Goal: Register for event/course

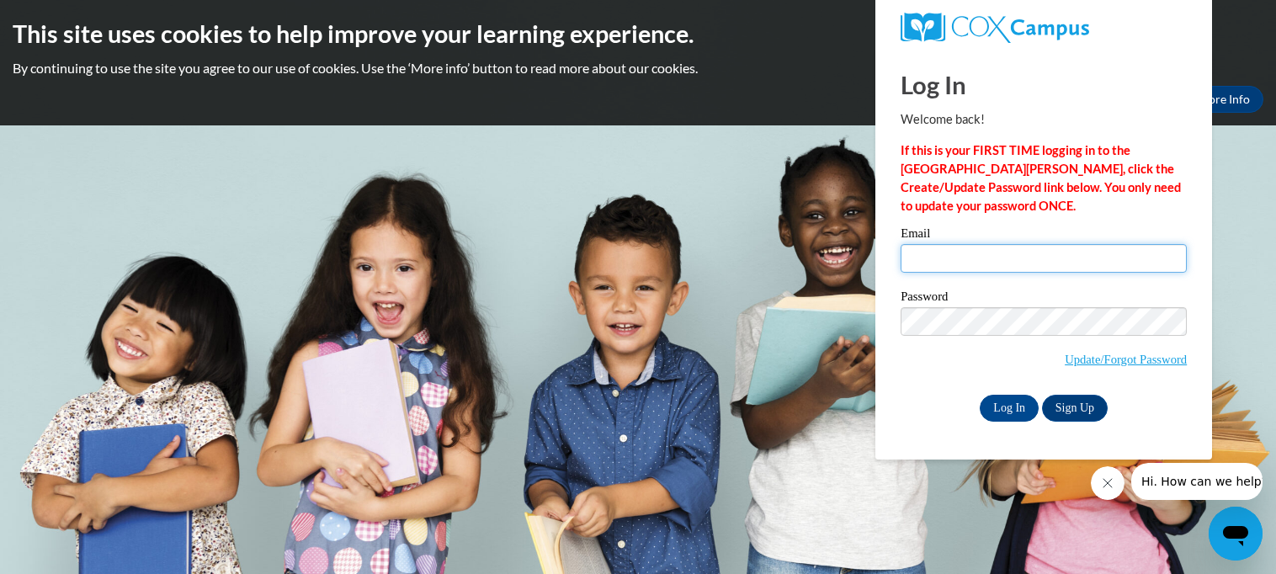
click at [999, 260] on input "Email" at bounding box center [1044, 258] width 286 height 29
type input "jdavis@tcjackets.net"
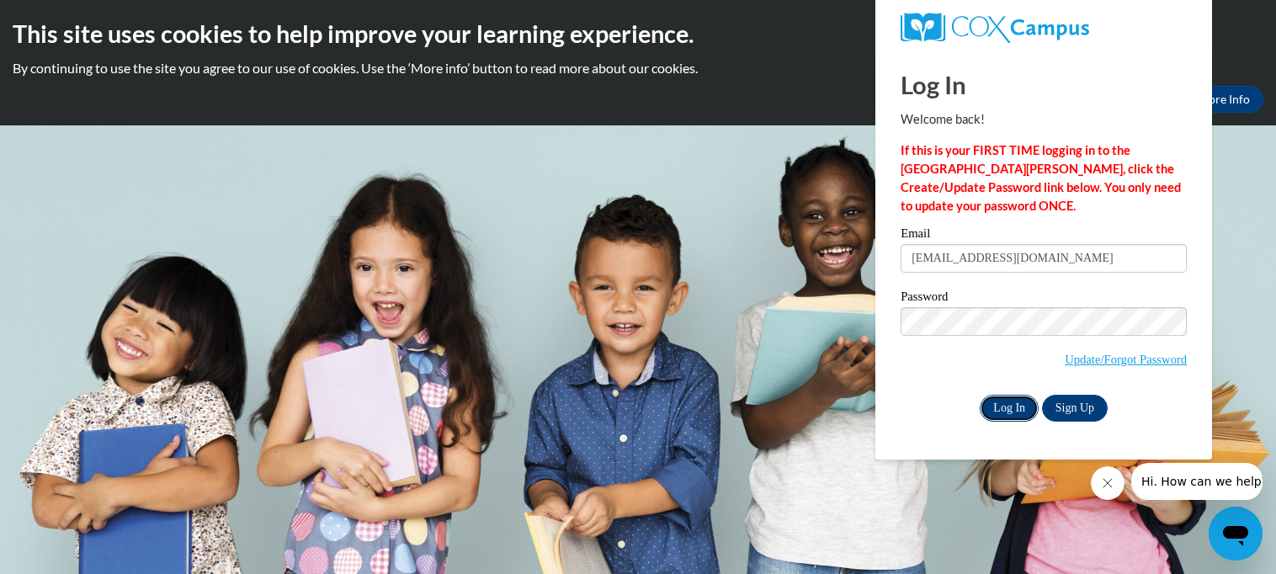
click at [1011, 410] on input "Log In" at bounding box center [1009, 408] width 59 height 27
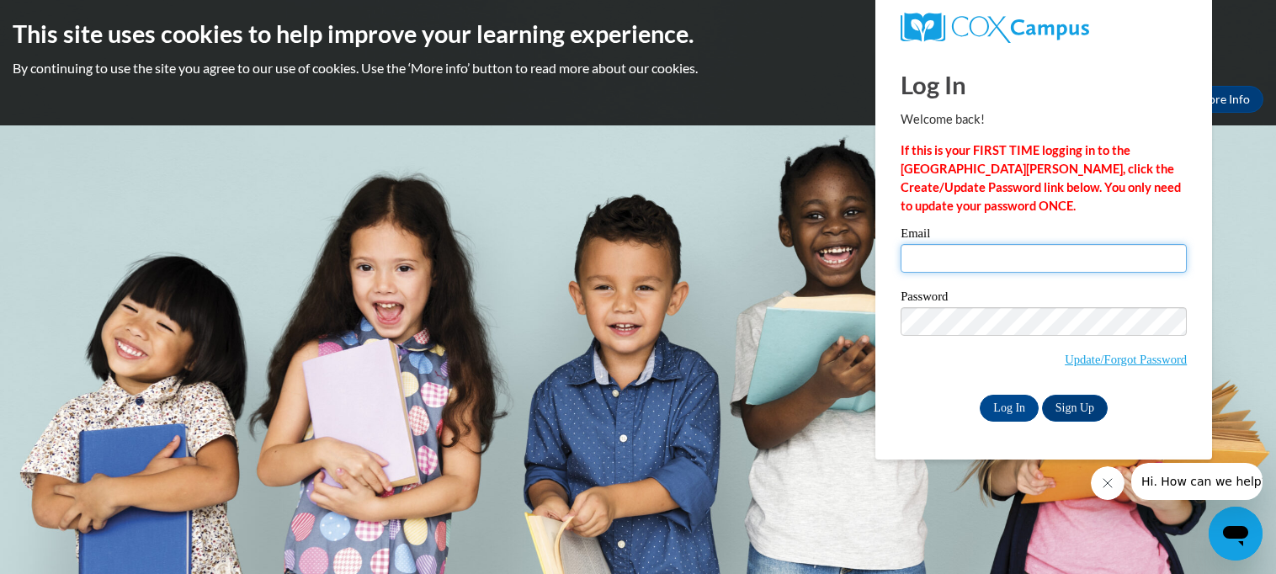
click at [969, 261] on input "Email" at bounding box center [1044, 258] width 286 height 29
click at [966, 258] on input "Email" at bounding box center [1044, 258] width 286 height 29
type input "[EMAIL_ADDRESS][DOMAIN_NAME]"
click at [950, 443] on div "Log In Welcome back! If this is your FIRST TIME logging in to the NEW Cox Campu…" at bounding box center [1044, 255] width 362 height 409
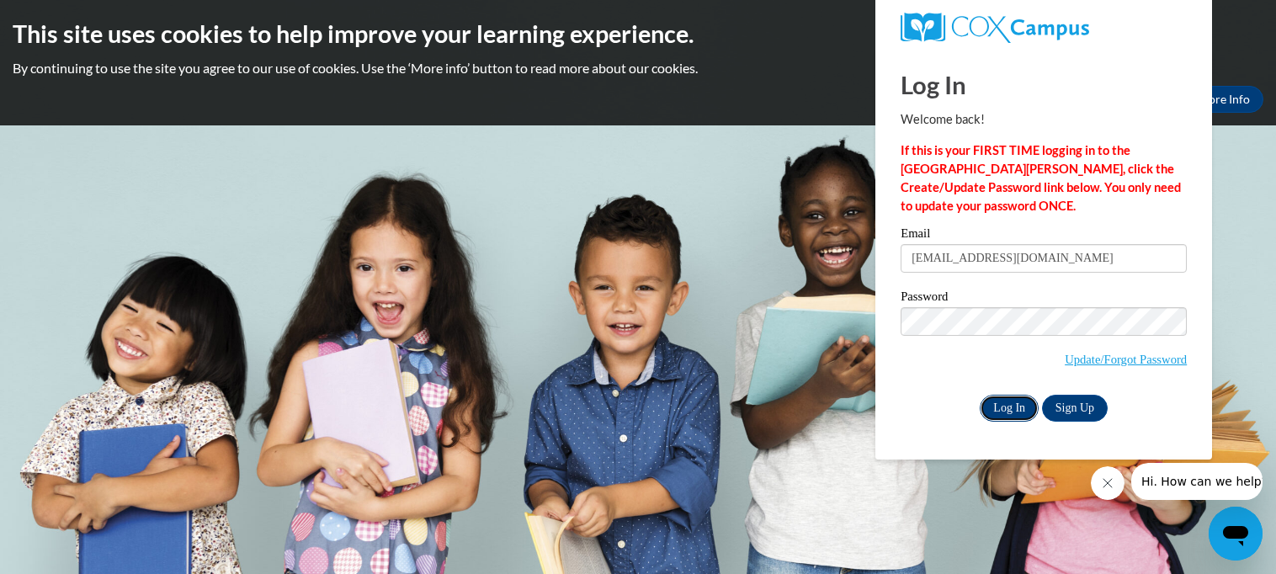
click at [1009, 407] on input "Log In" at bounding box center [1009, 408] width 59 height 27
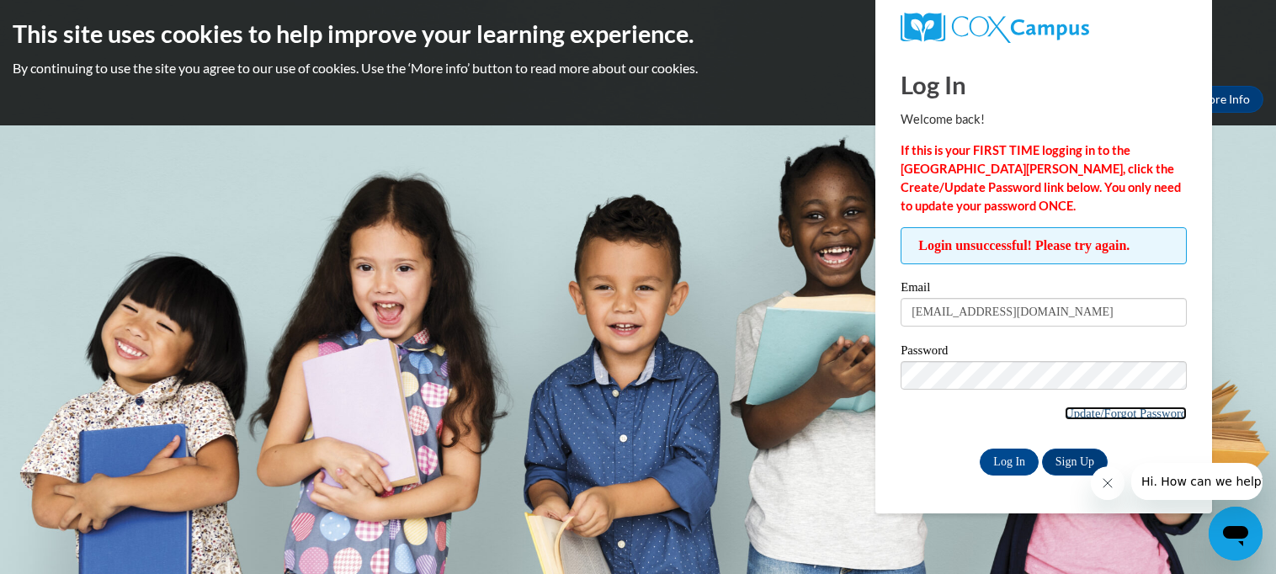
click at [1114, 407] on link "Update/Forgot Password" at bounding box center [1126, 413] width 122 height 13
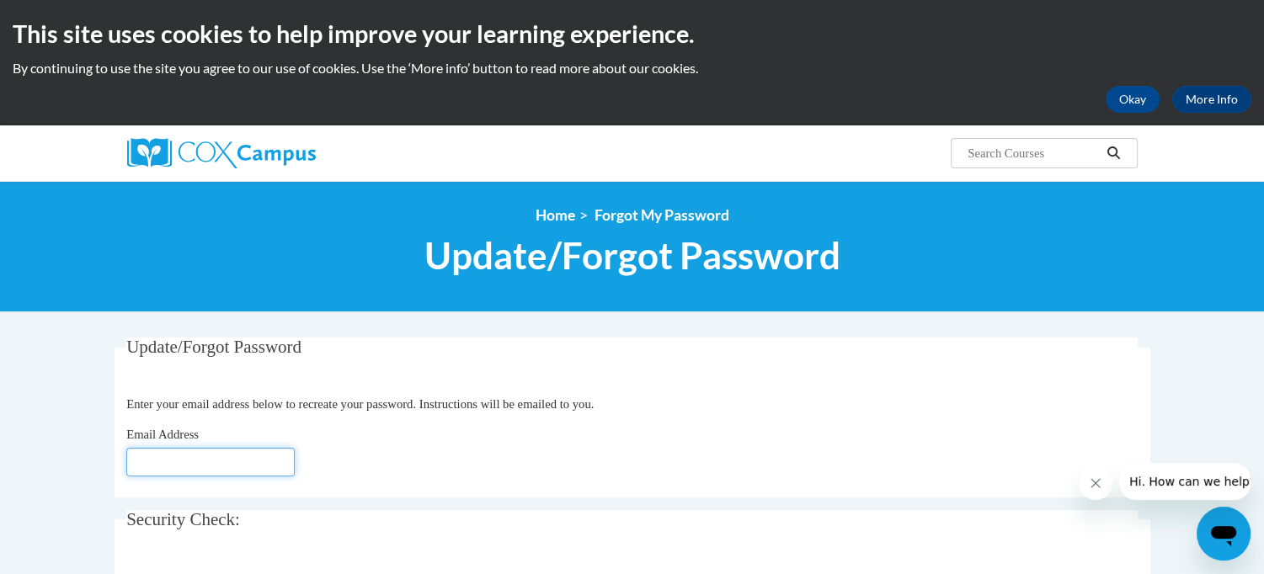
click at [237, 460] on input "Email Address" at bounding box center [210, 462] width 168 height 29
type input "jdavis@tcjackets.net"
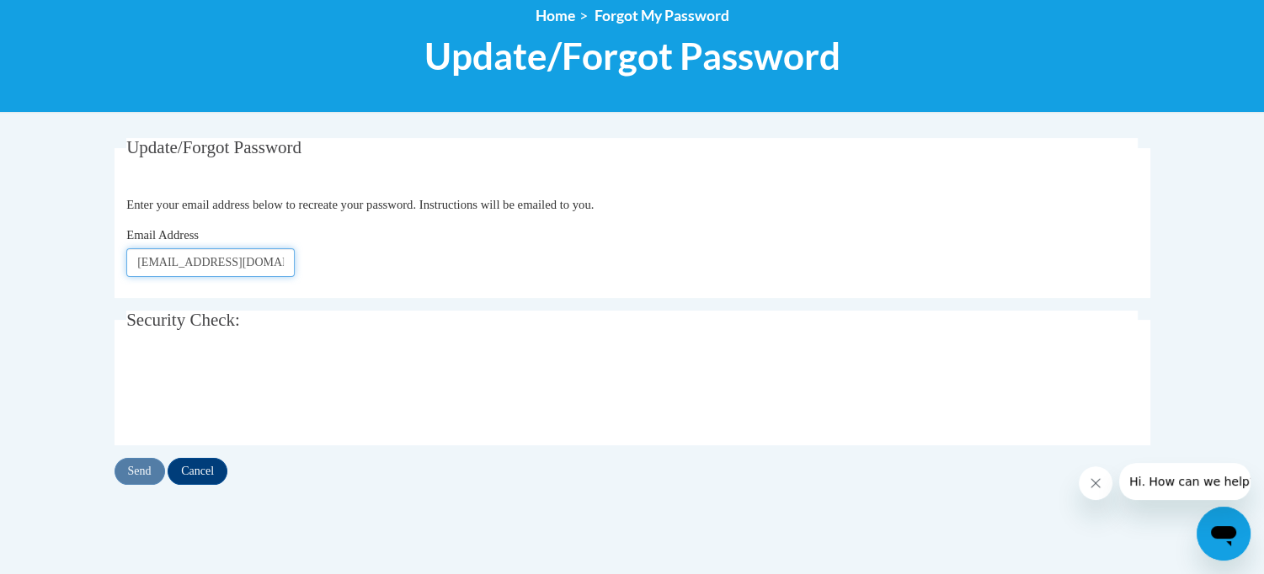
scroll to position [253, 0]
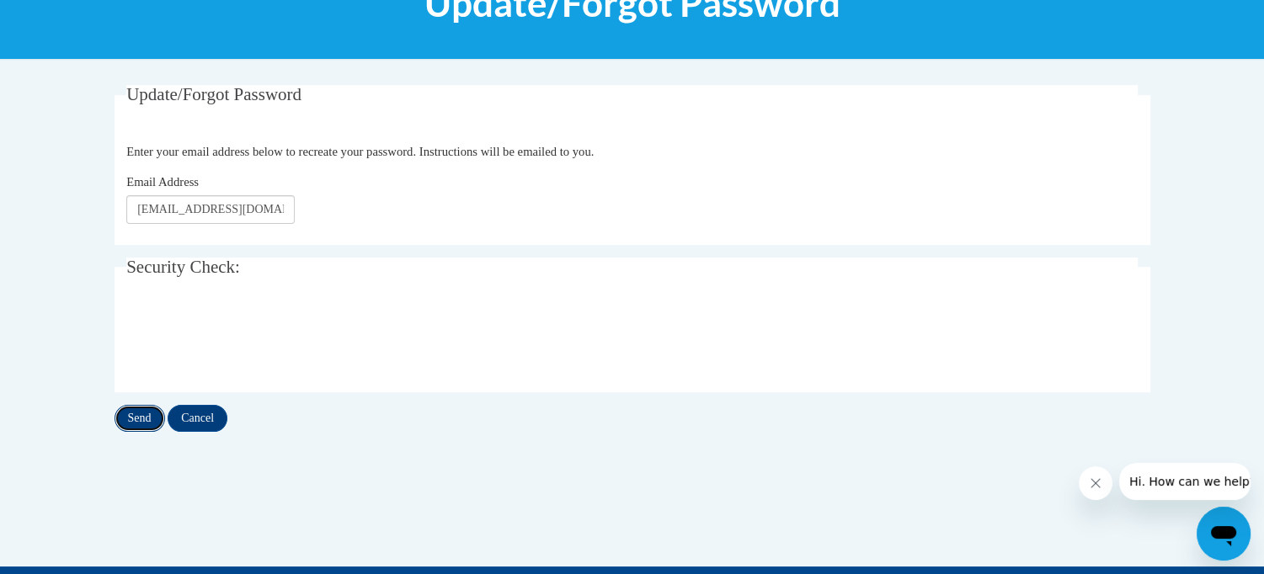
click at [141, 417] on input "Send" at bounding box center [139, 418] width 51 height 27
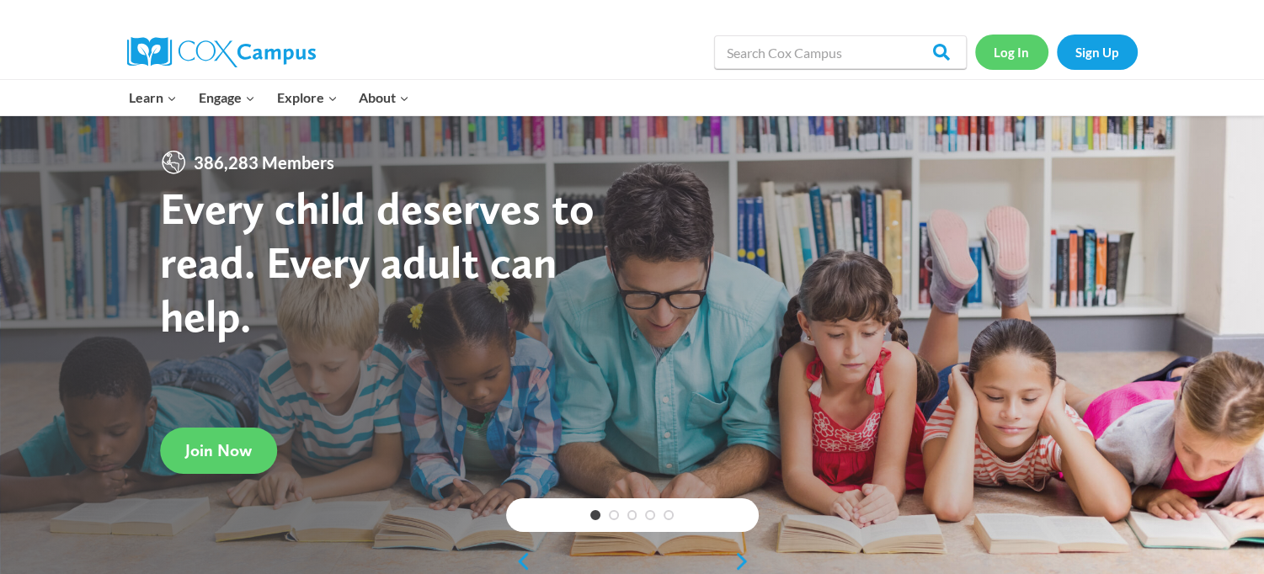
click at [1019, 53] on link "Log In" at bounding box center [1011, 52] width 73 height 35
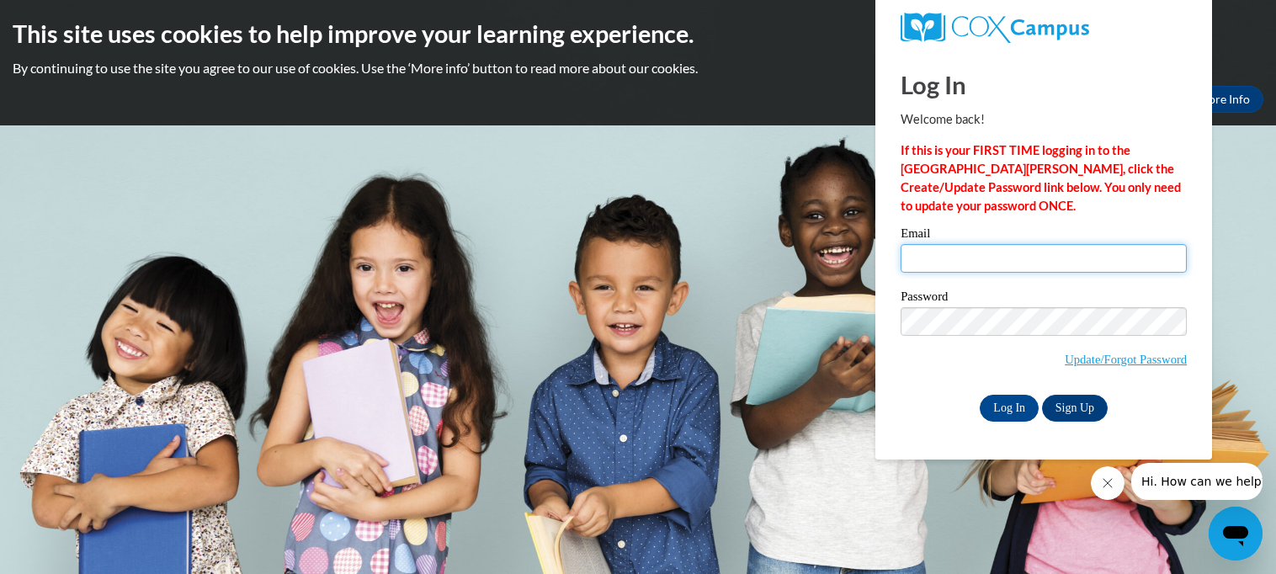
click at [919, 253] on input "Email" at bounding box center [1044, 258] width 286 height 29
type input "[EMAIL_ADDRESS][DOMAIN_NAME]"
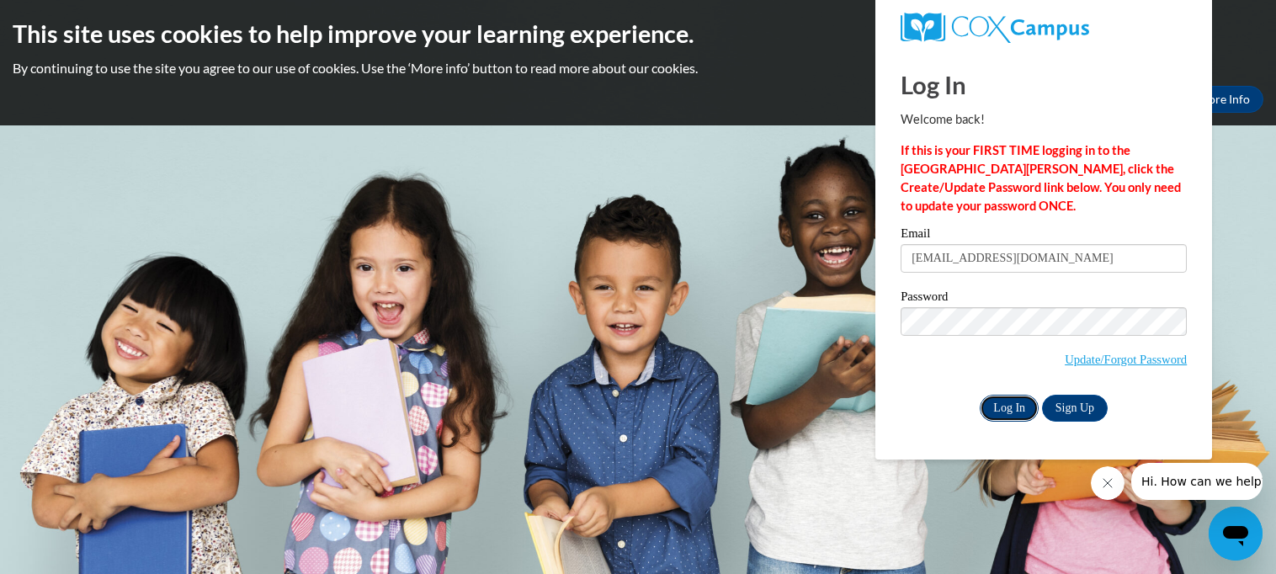
click at [1003, 402] on input "Log In" at bounding box center [1009, 408] width 59 height 27
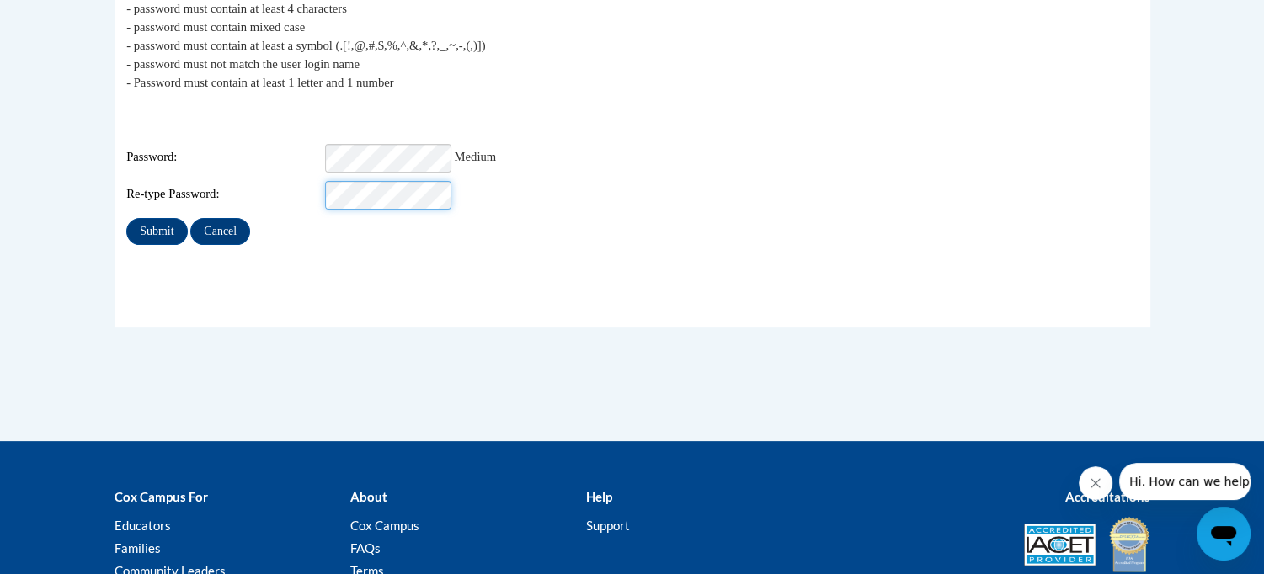
scroll to position [421, 0]
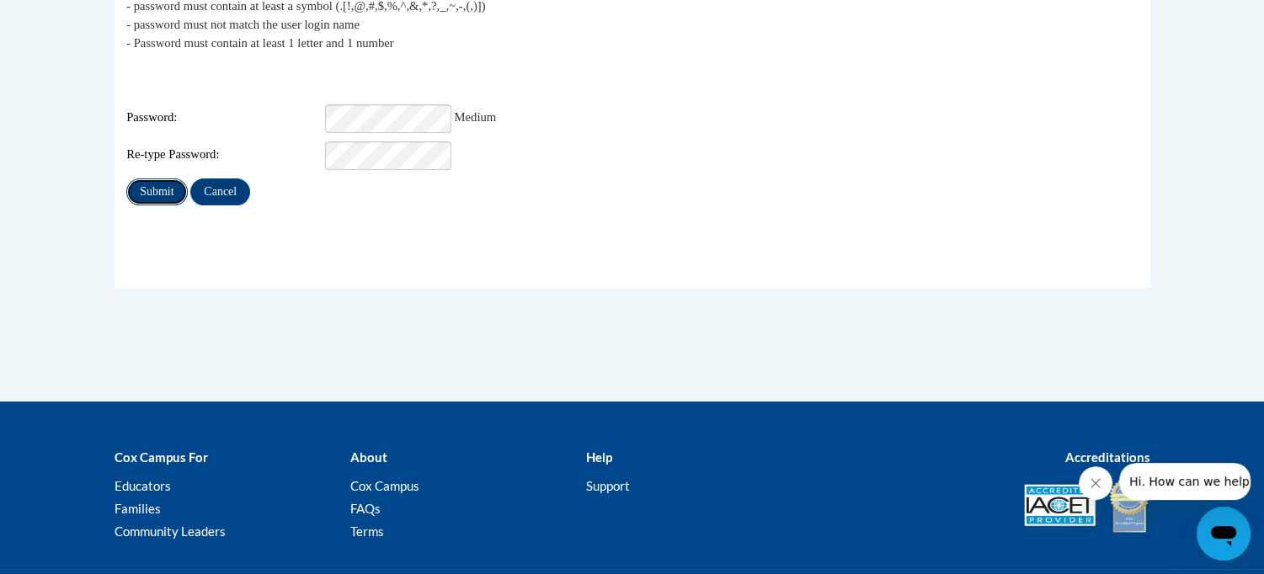
click at [150, 178] on input "Submit" at bounding box center [156, 191] width 61 height 27
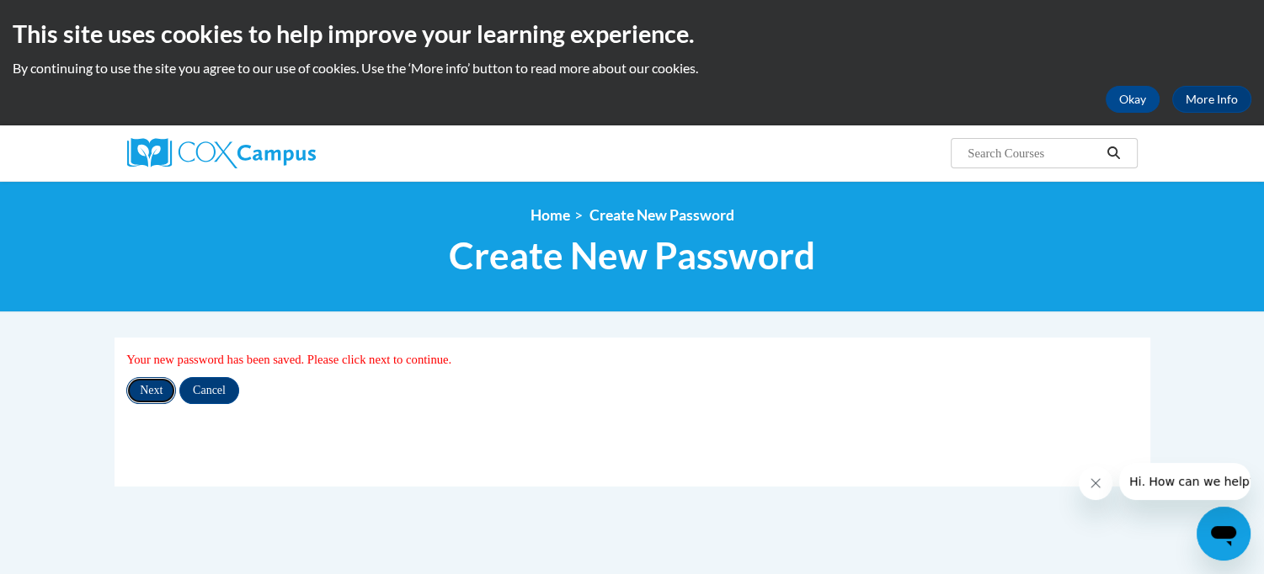
click at [160, 386] on input "Next" at bounding box center [151, 390] width 50 height 27
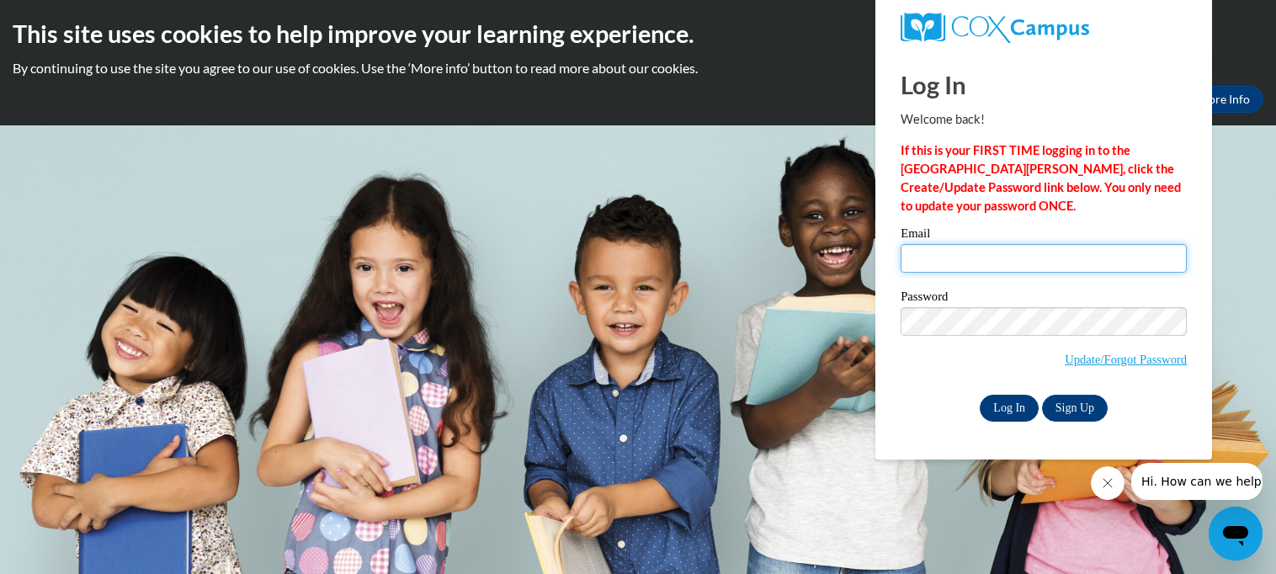
type input "[EMAIL_ADDRESS][DOMAIN_NAME]"
click at [1005, 412] on input "Log In" at bounding box center [1009, 408] width 59 height 27
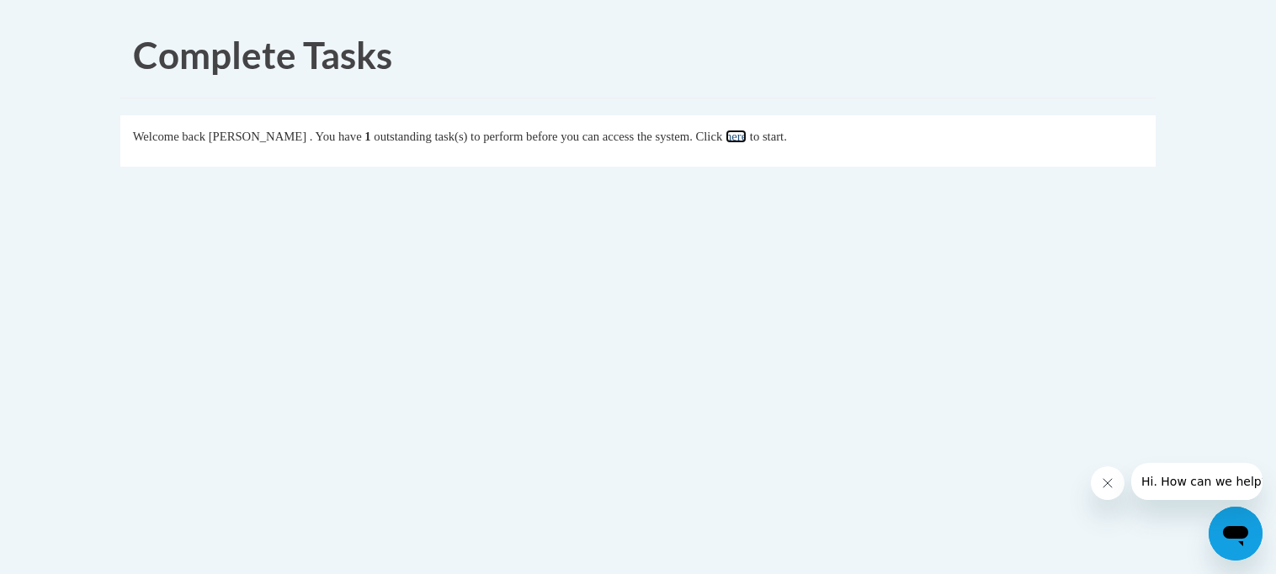
click at [747, 141] on link "here" at bounding box center [736, 136] width 21 height 13
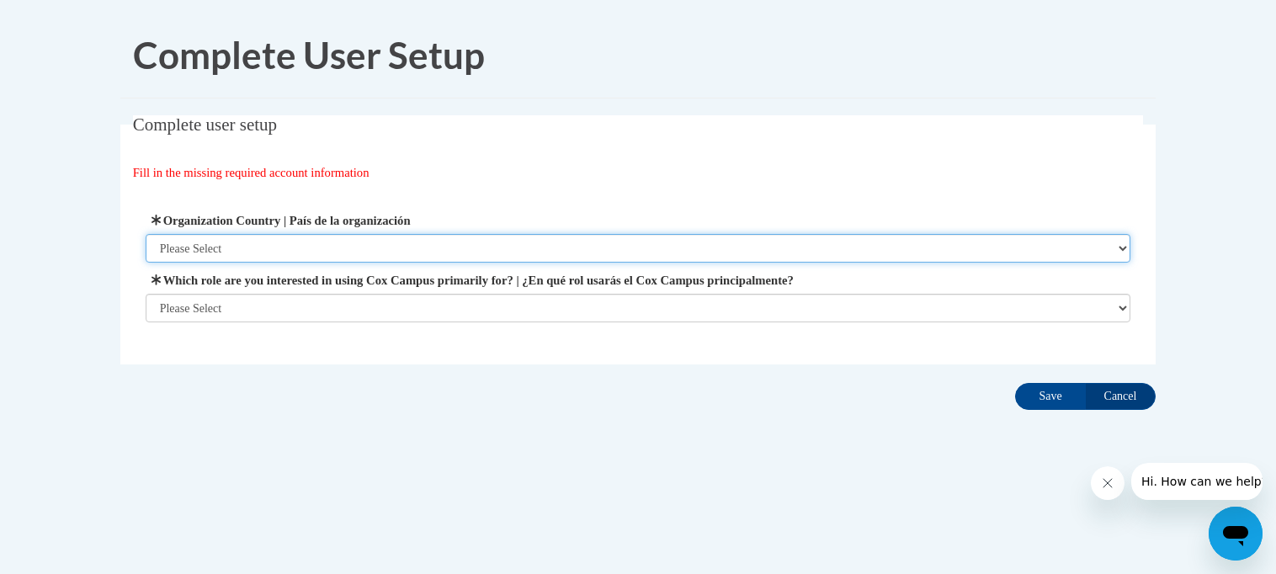
click at [1119, 252] on select "Please Select [GEOGRAPHIC_DATA] | [GEOGRAPHIC_DATA] Outside of [GEOGRAPHIC_DATA…" at bounding box center [639, 248] width 986 height 29
select select "ad49bcad-a171-4b2e-b99c-48b446064914"
click at [146, 234] on select "Please Select [GEOGRAPHIC_DATA] | [GEOGRAPHIC_DATA] Outside of [GEOGRAPHIC_DATA…" at bounding box center [639, 248] width 986 height 29
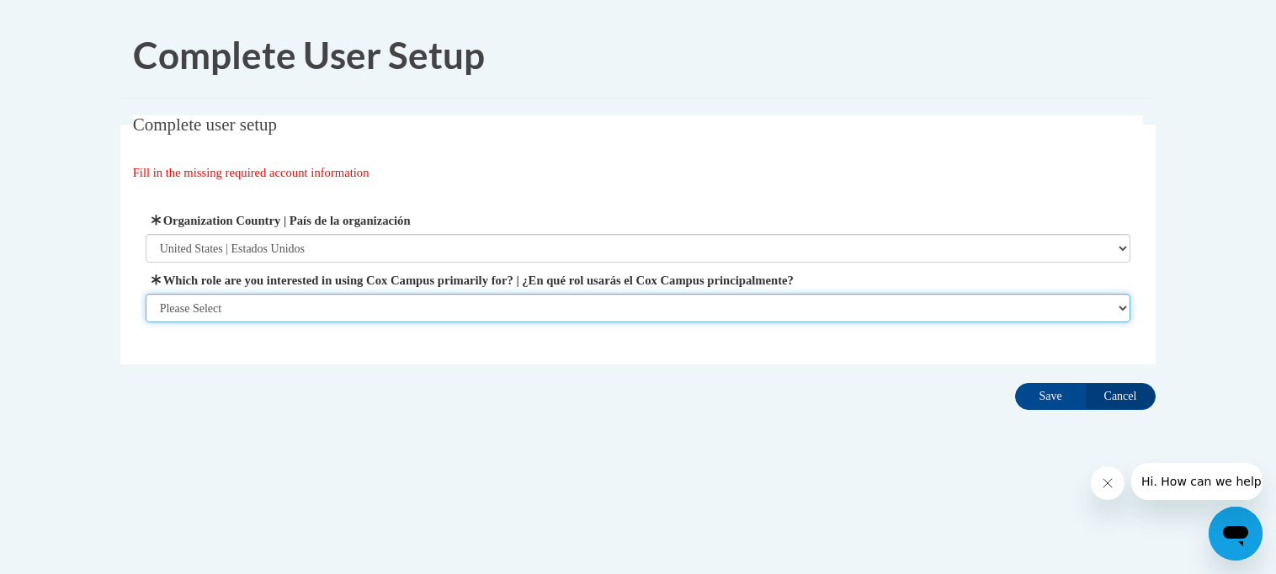
click at [1128, 309] on select "Please Select College/University | Colegio/Universidad Community/Nonprofit Part…" at bounding box center [639, 308] width 986 height 29
select select "fbf2d438-af2f-41f8-98f1-81c410e29de3"
click at [146, 322] on select "Please Select College/University | Colegio/Universidad Community/Nonprofit Part…" at bounding box center [639, 308] width 986 height 29
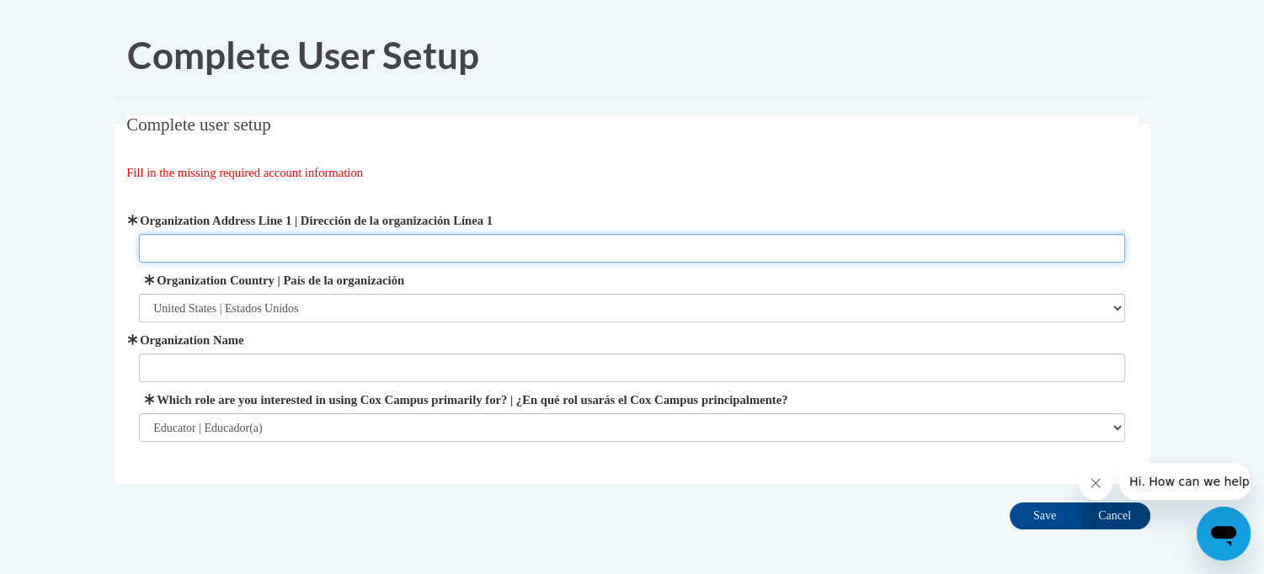
click at [276, 243] on input "Organization Address Line 1 | Dirección de la organización Línea 1" at bounding box center [632, 248] width 986 height 29
type input "[STREET_ADDRESS] Bypass"
type input "Hand In Hand Primary School"
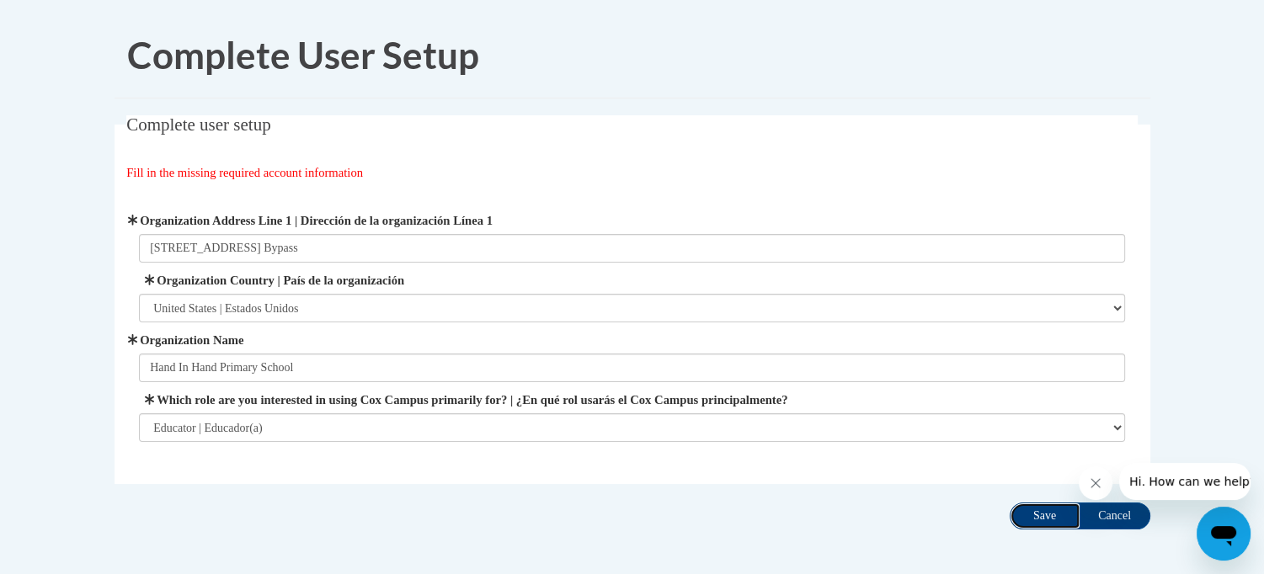
click at [1035, 518] on input "Save" at bounding box center [1044, 516] width 71 height 27
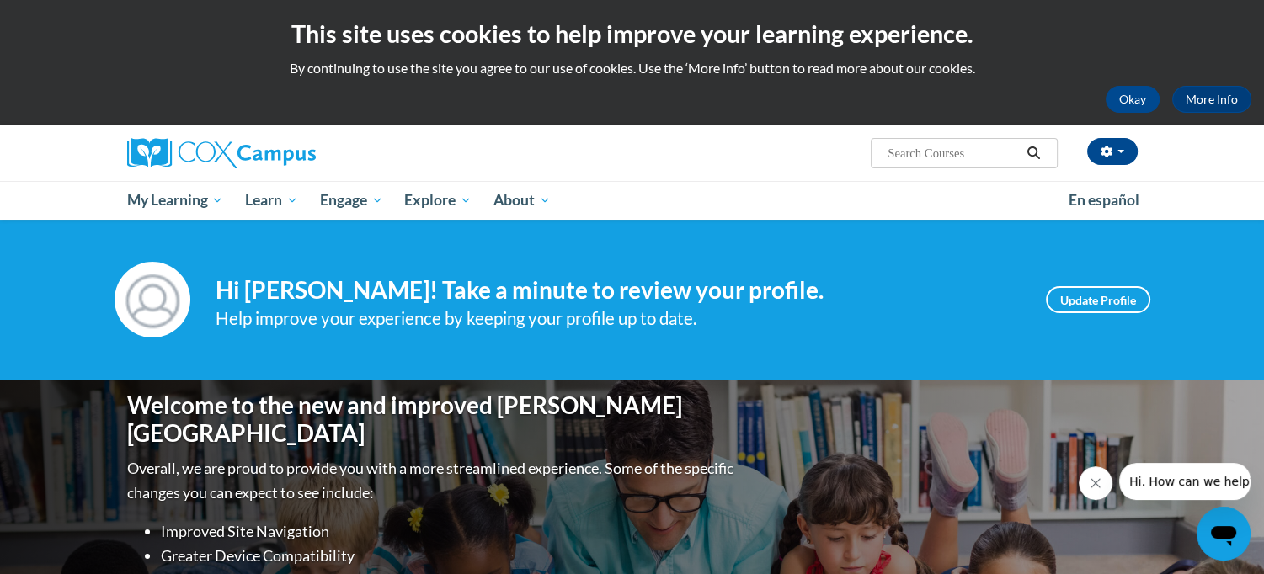
click at [916, 150] on input "Search..." at bounding box center [953, 153] width 135 height 20
type input "emergent literacy"
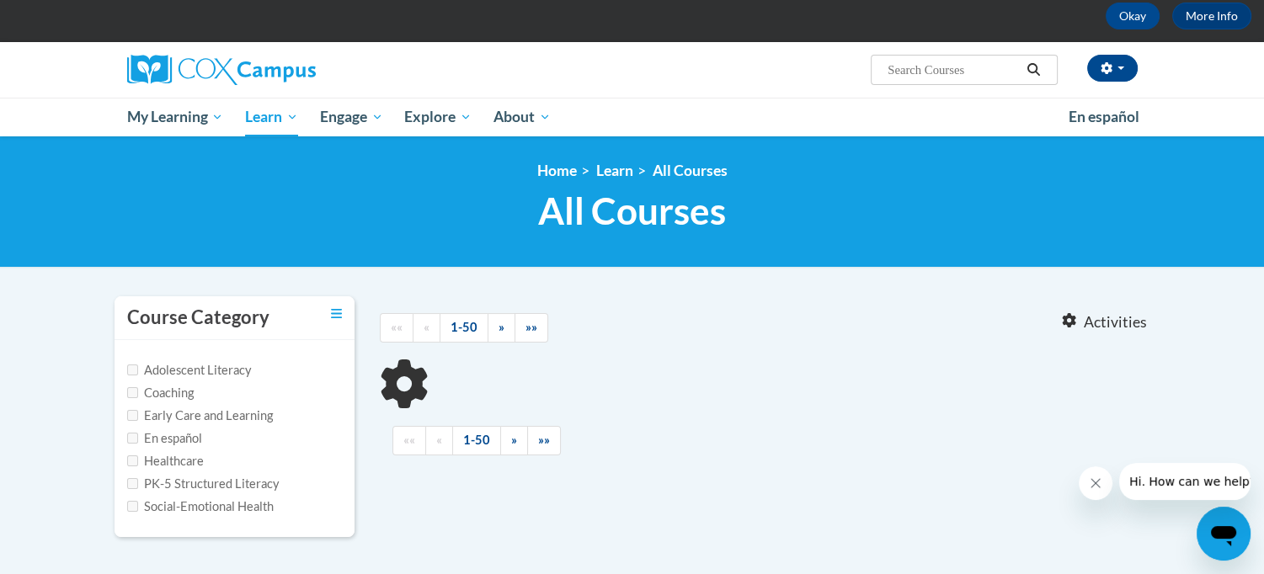
type input "emergent literacy"
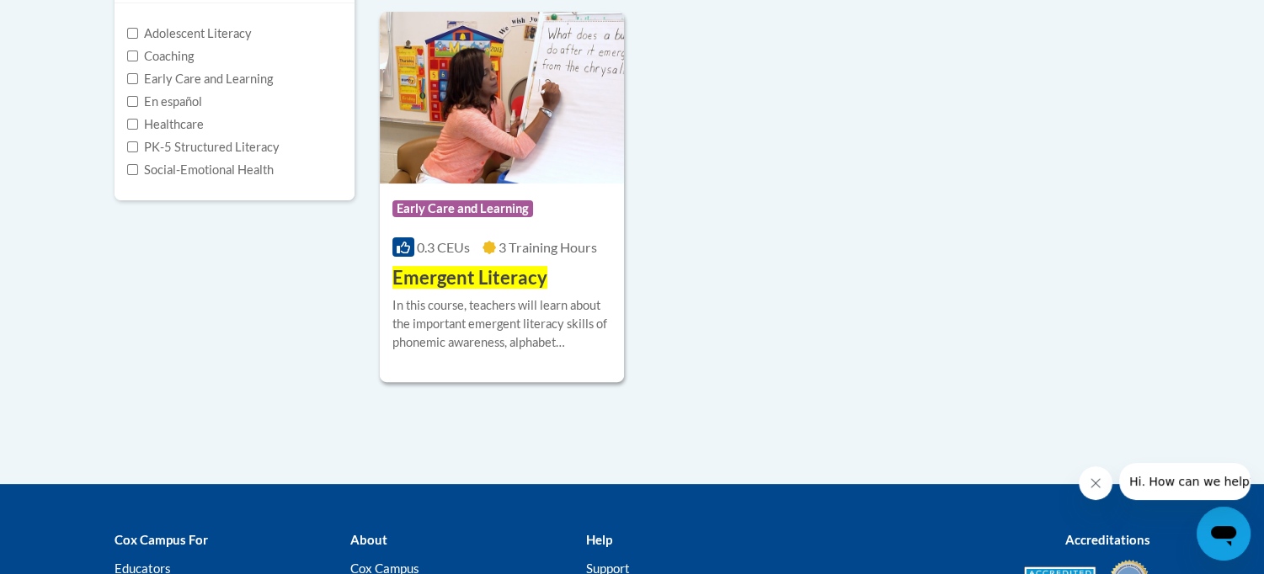
scroll to position [421, 0]
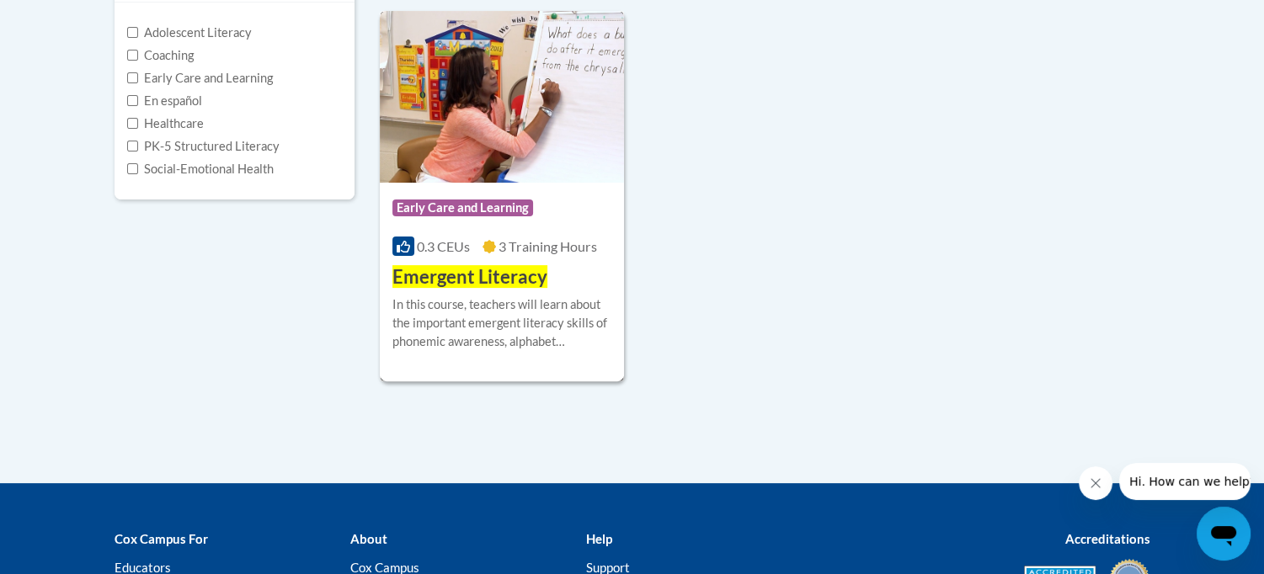
click at [516, 258] on div "Course Category: Early Care and Learning 0.3 CEUs 3 Training Hours COURSE Emerg…" at bounding box center [502, 237] width 245 height 108
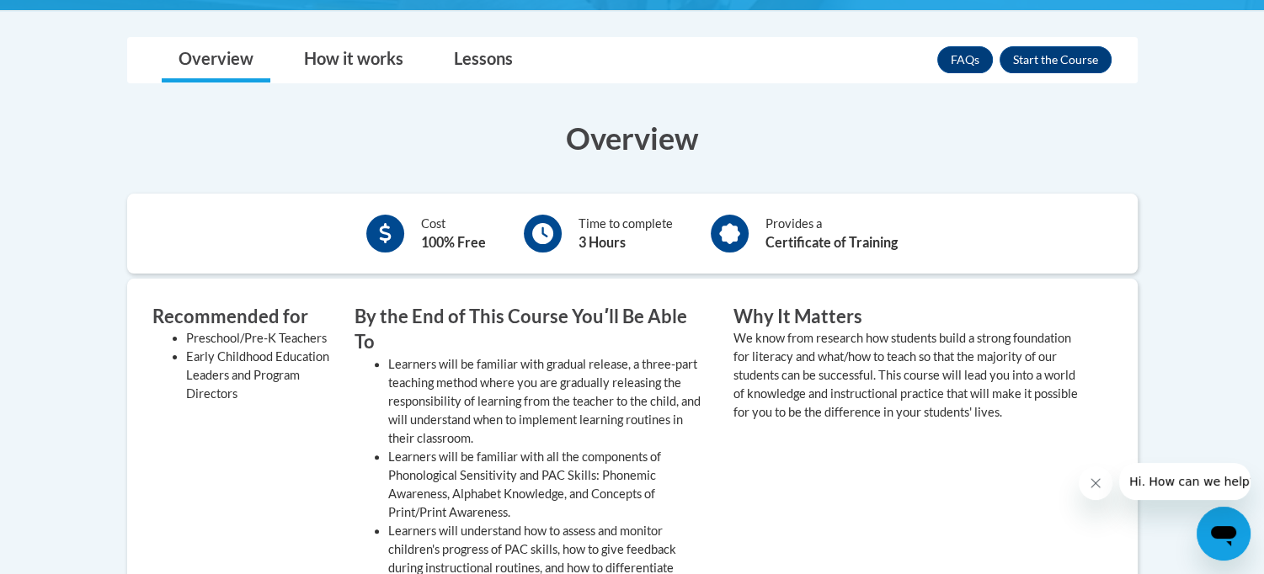
scroll to position [421, 0]
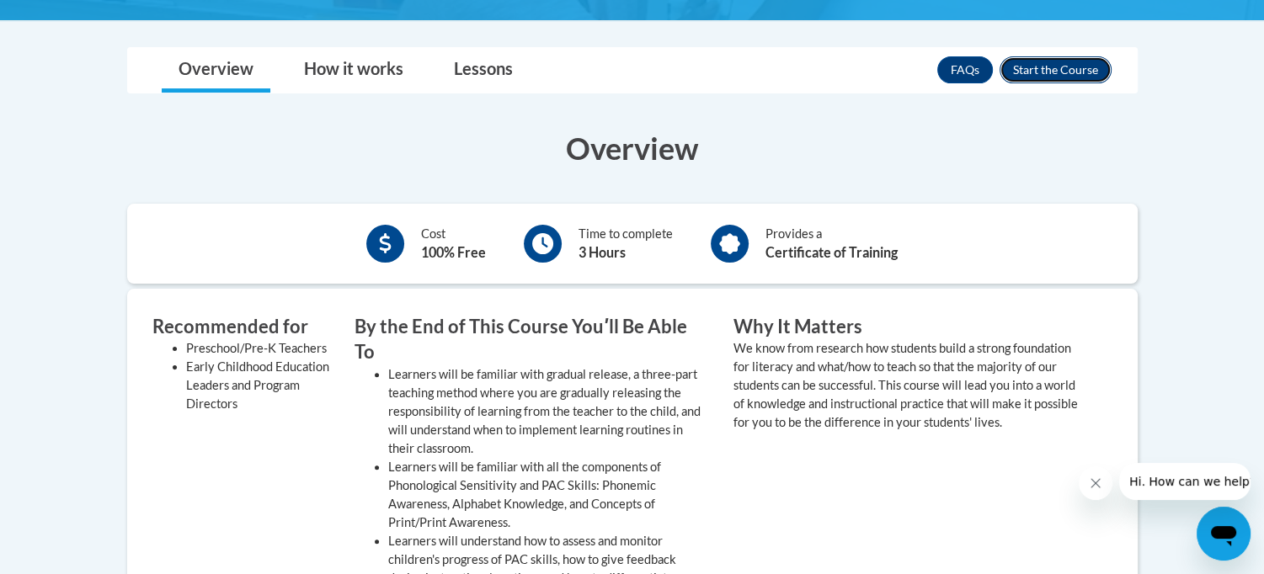
click at [1067, 60] on button "Enroll" at bounding box center [1055, 69] width 112 height 27
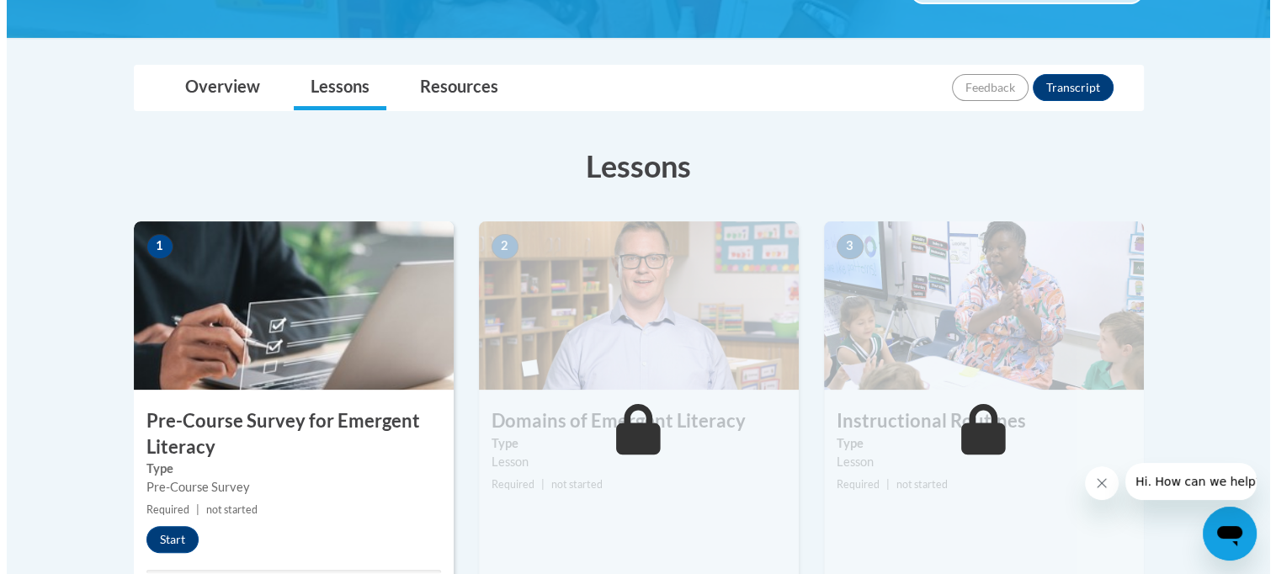
scroll to position [505, 0]
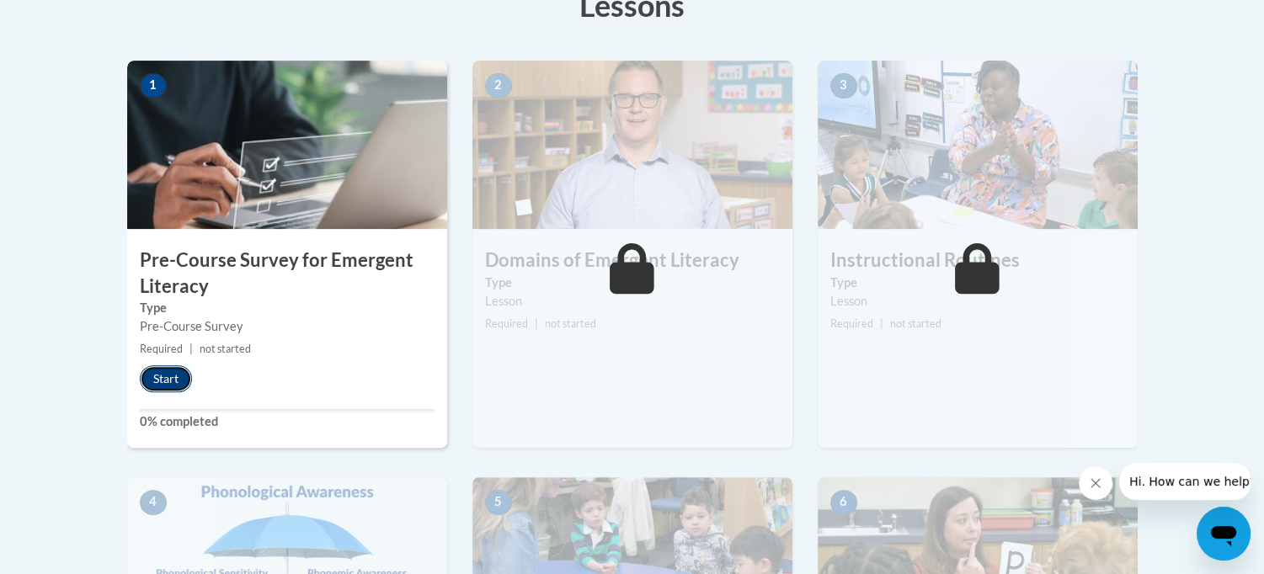
click at [161, 374] on button "Start" at bounding box center [166, 378] width 52 height 27
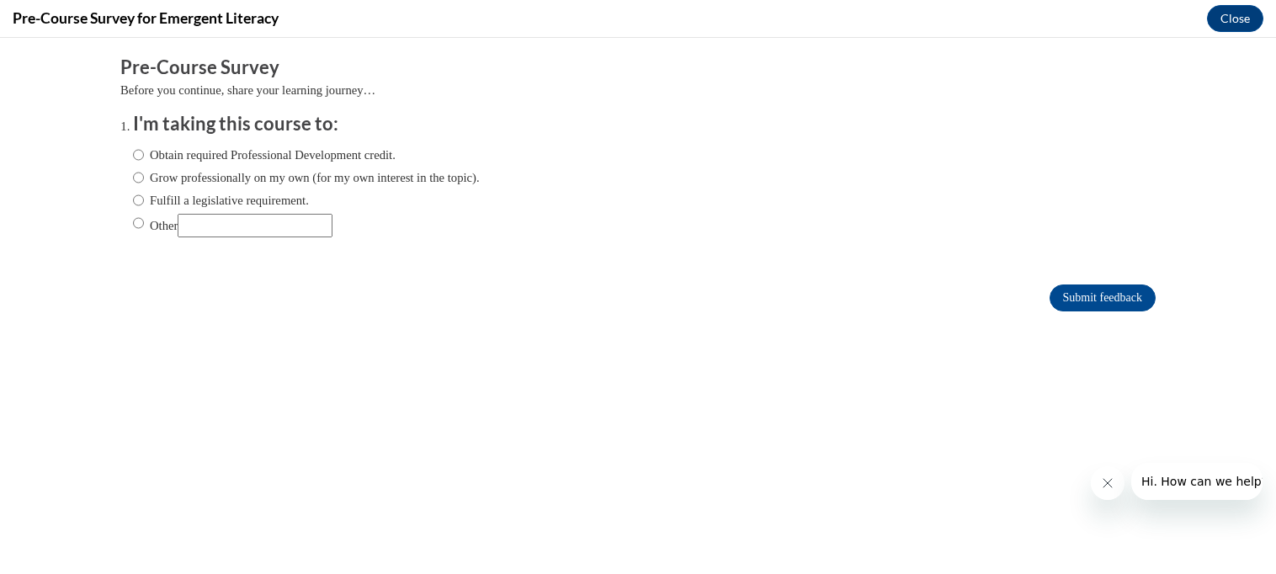
scroll to position [0, 0]
click at [133, 154] on input "Obtain required Professional Development credit." at bounding box center [138, 155] width 11 height 19
radio input "true"
click at [1093, 292] on input "Submit feedback" at bounding box center [1103, 298] width 106 height 27
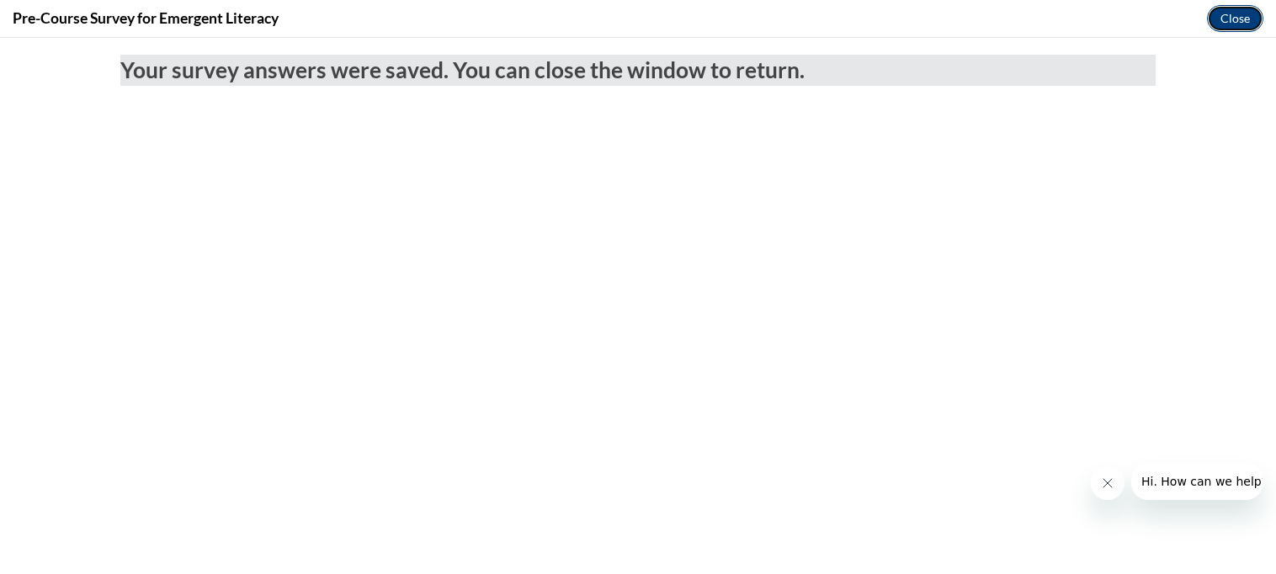
click at [1223, 19] on button "Close" at bounding box center [1235, 18] width 56 height 27
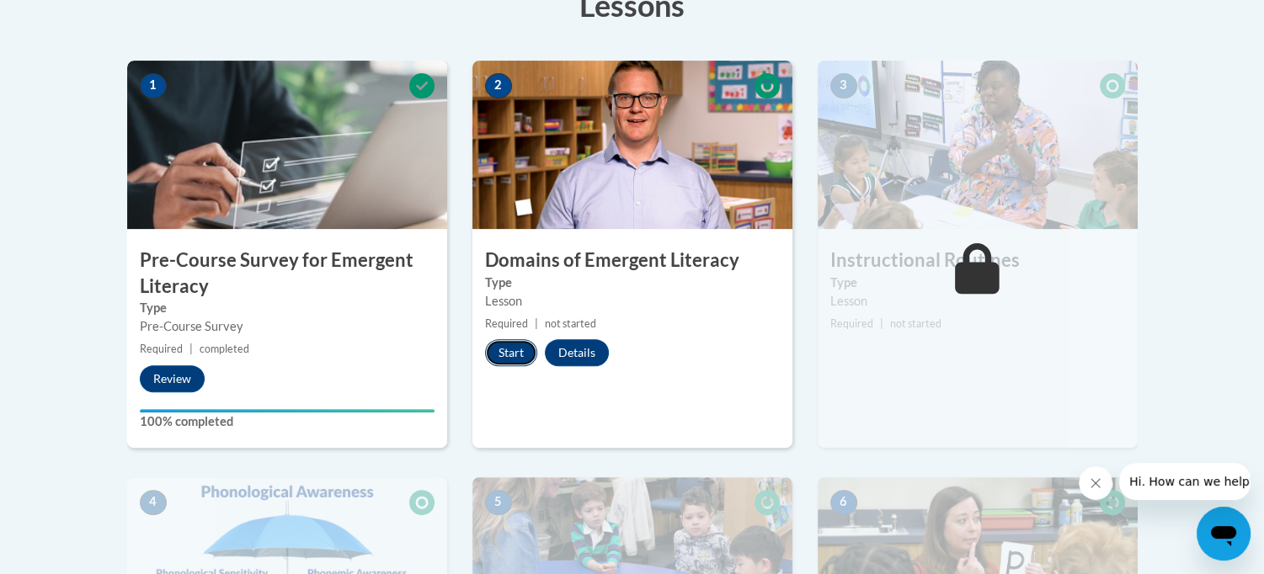
click at [515, 352] on button "Start" at bounding box center [511, 352] width 52 height 27
